Goal: Information Seeking & Learning: Learn about a topic

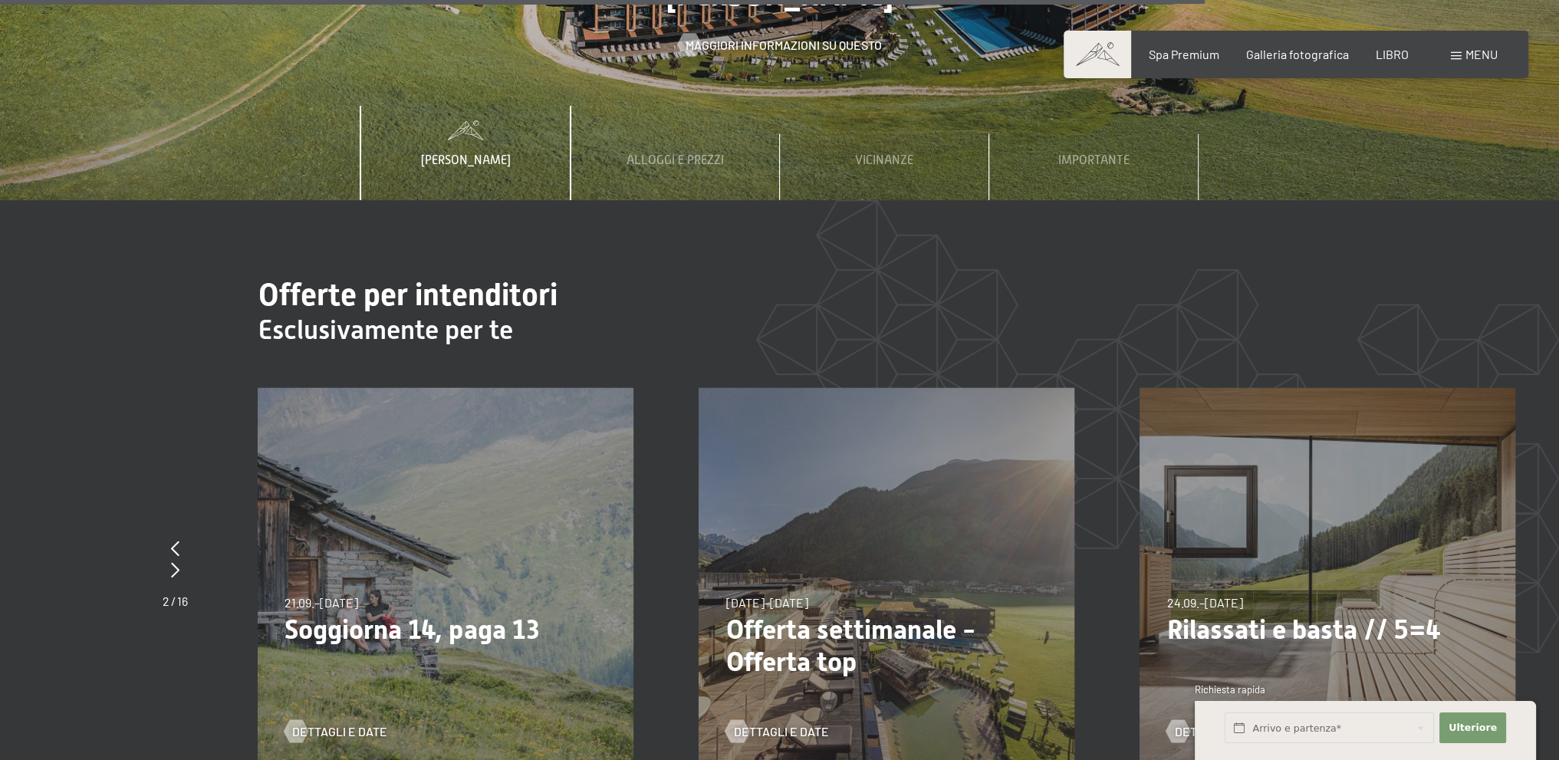
scroll to position [6286, 0]
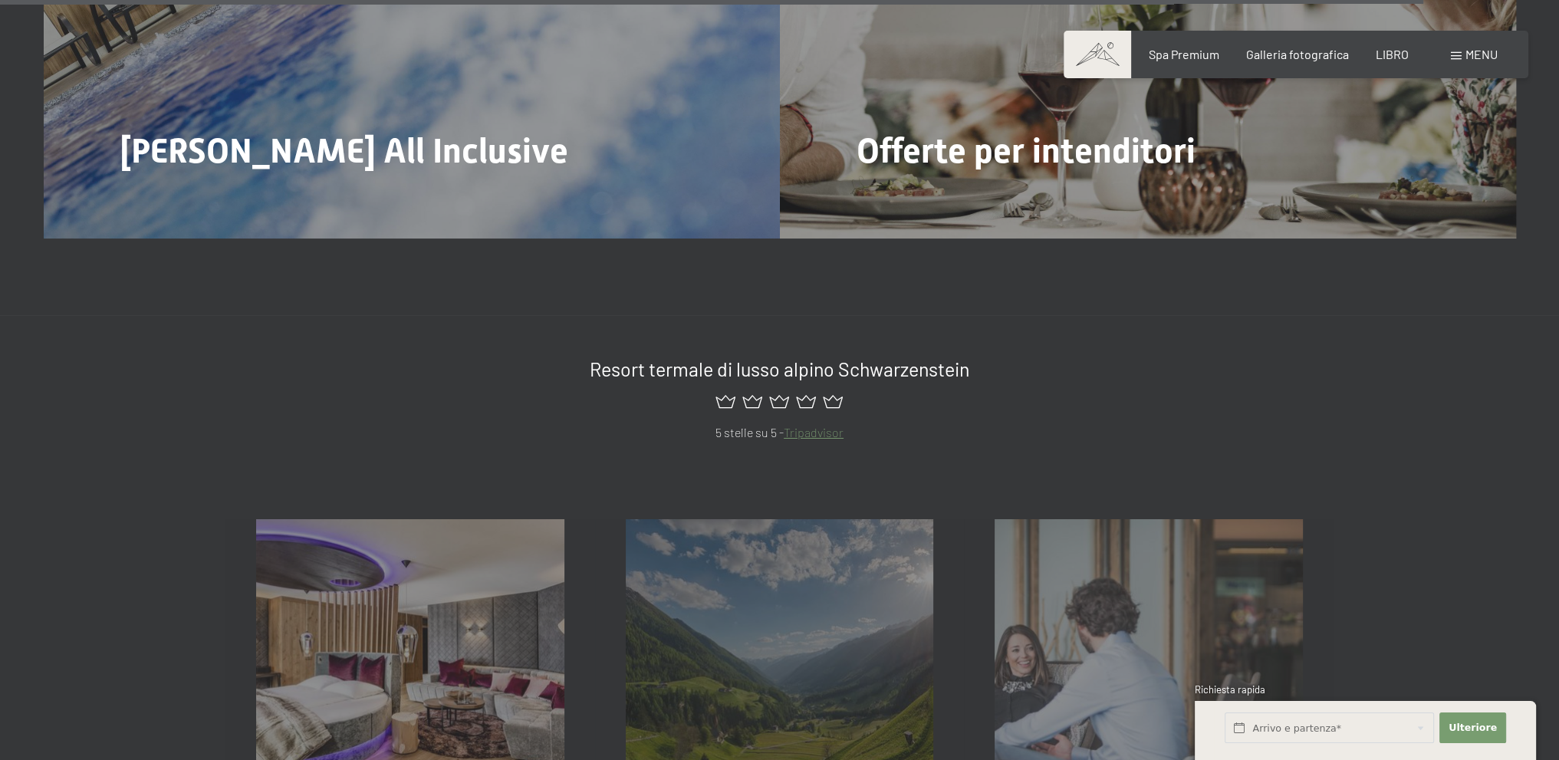
scroll to position [7513, 0]
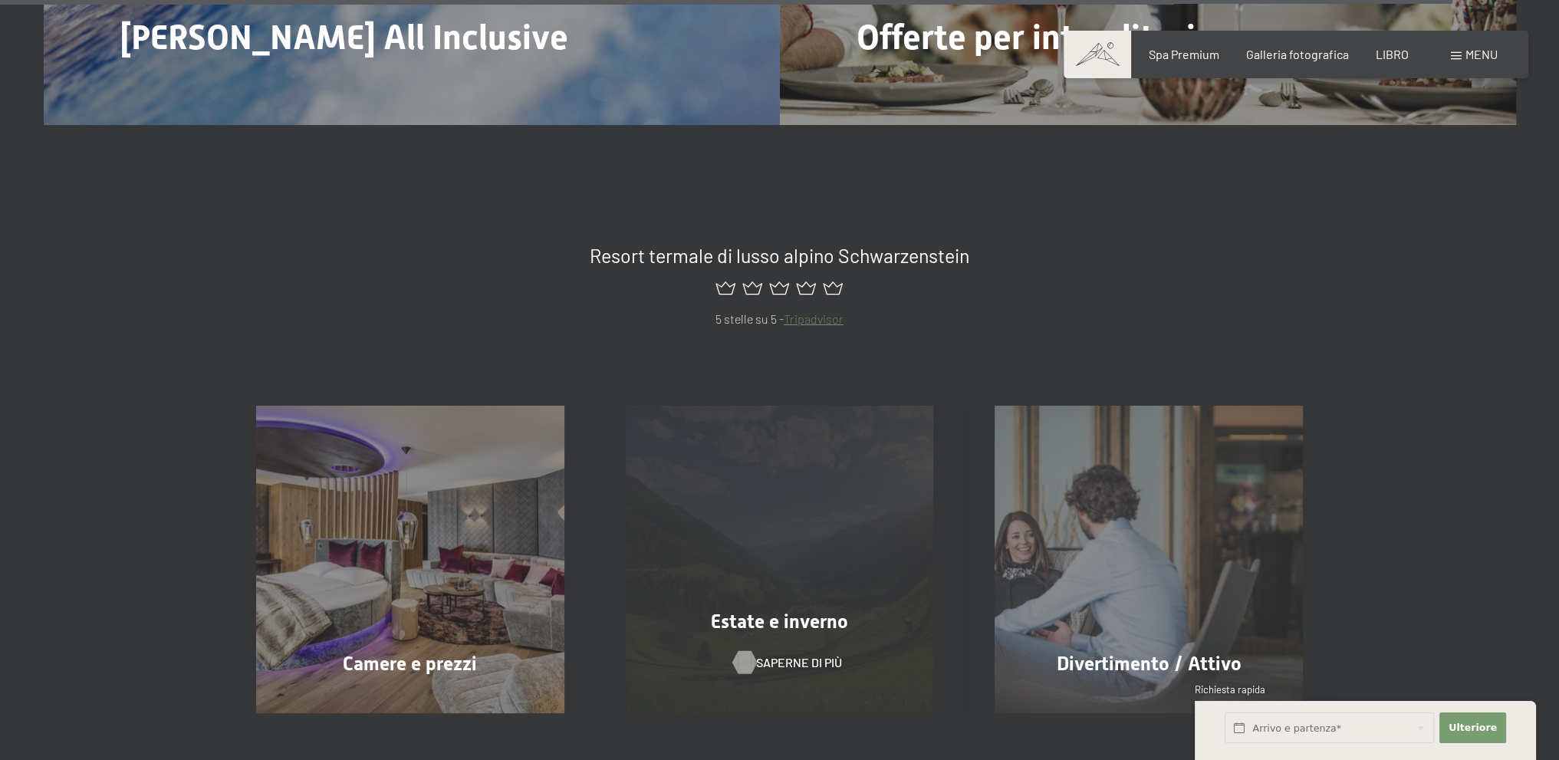
click at [800, 655] on font "Saperne di più" at bounding box center [799, 662] width 86 height 15
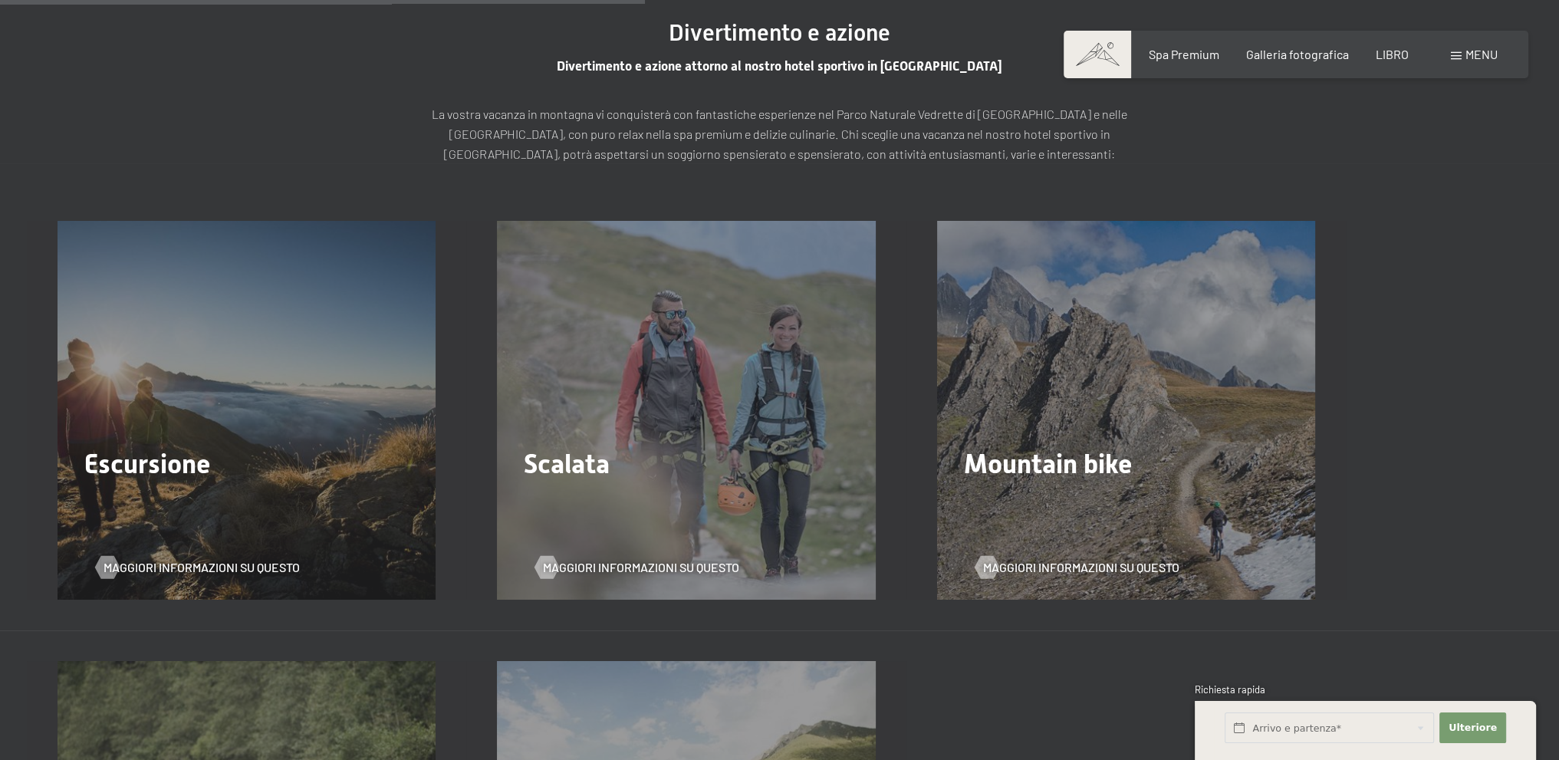
scroll to position [2453, 0]
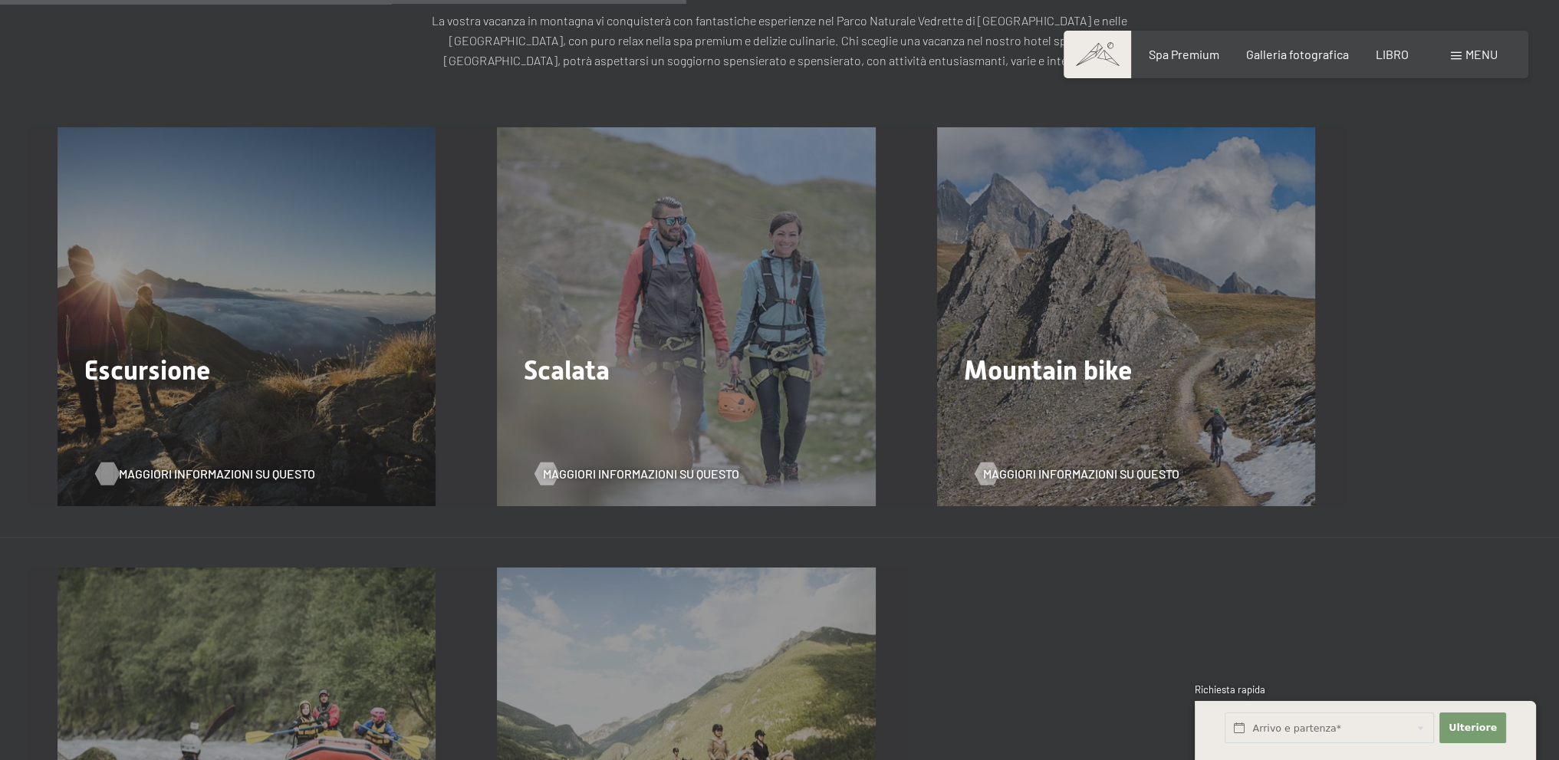
click at [166, 466] on font "Maggiori informazioni su questo" at bounding box center [217, 473] width 196 height 15
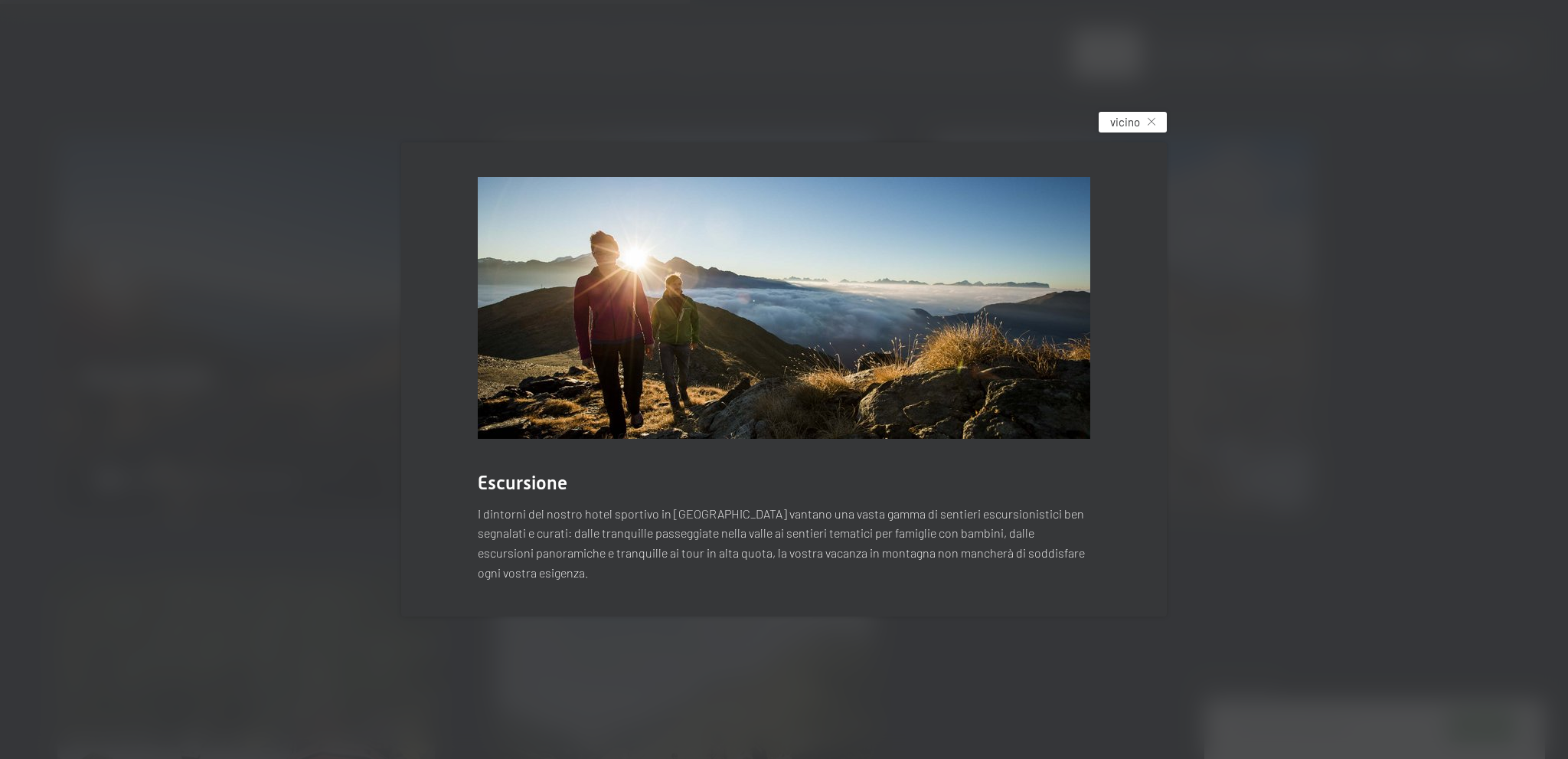
click at [1126, 127] on font "vicino" at bounding box center [1126, 122] width 30 height 14
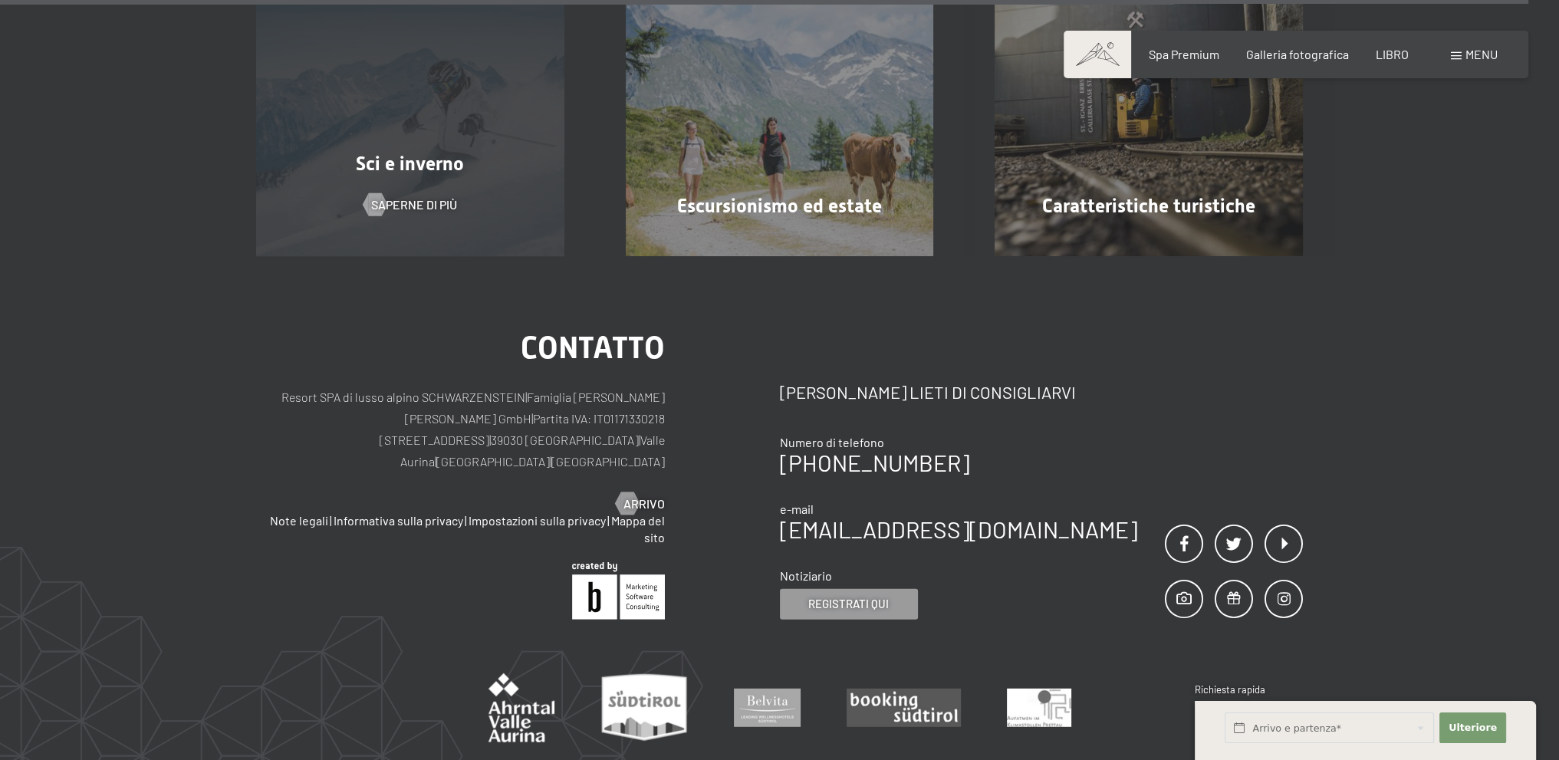
scroll to position [5644, 0]
